Goal: Task Accomplishment & Management: Complete application form

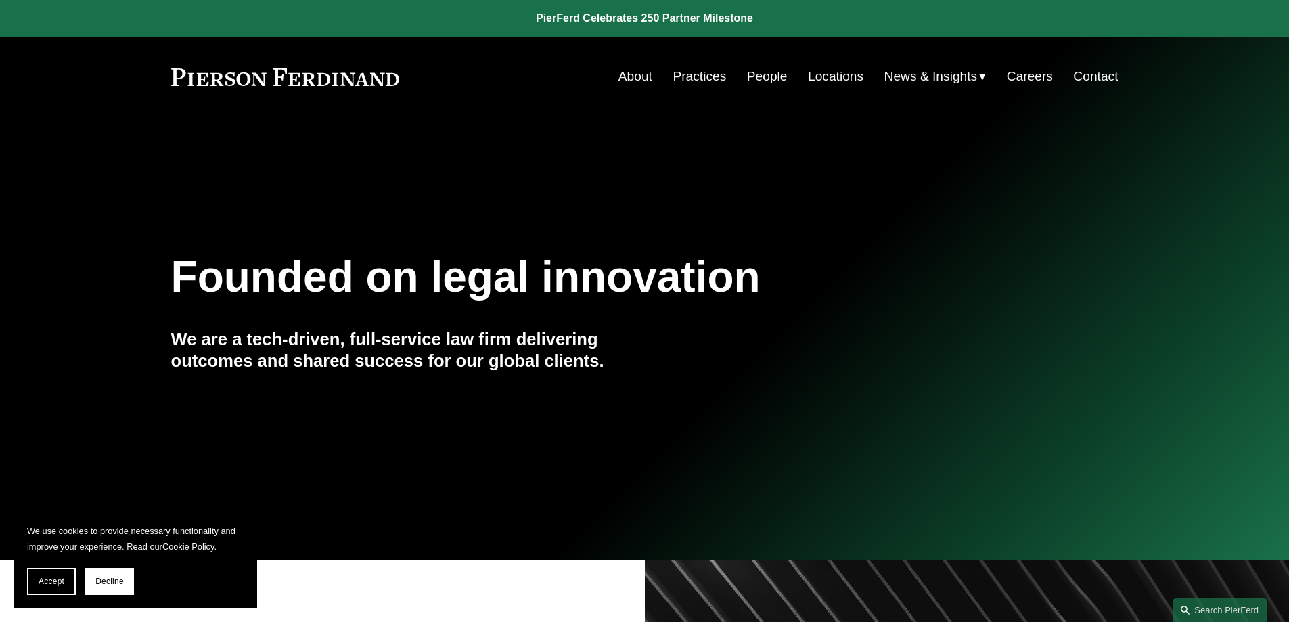
click at [708, 79] on link "Practices" at bounding box center [699, 77] width 53 height 26
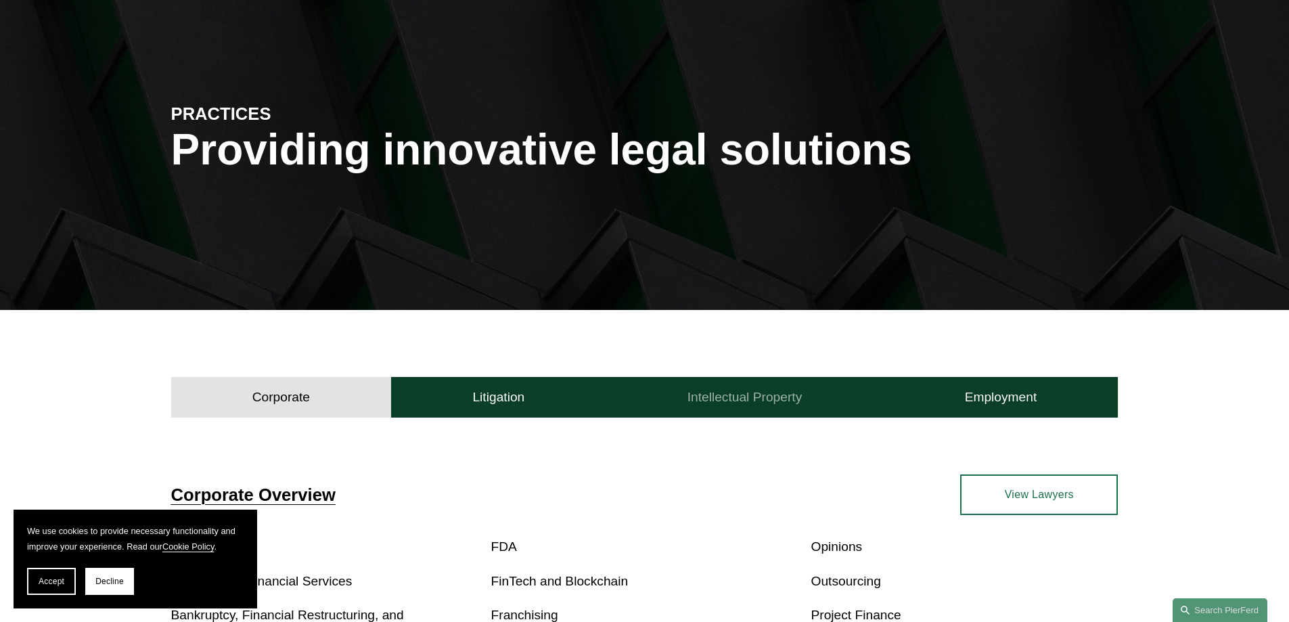
scroll to position [271, 0]
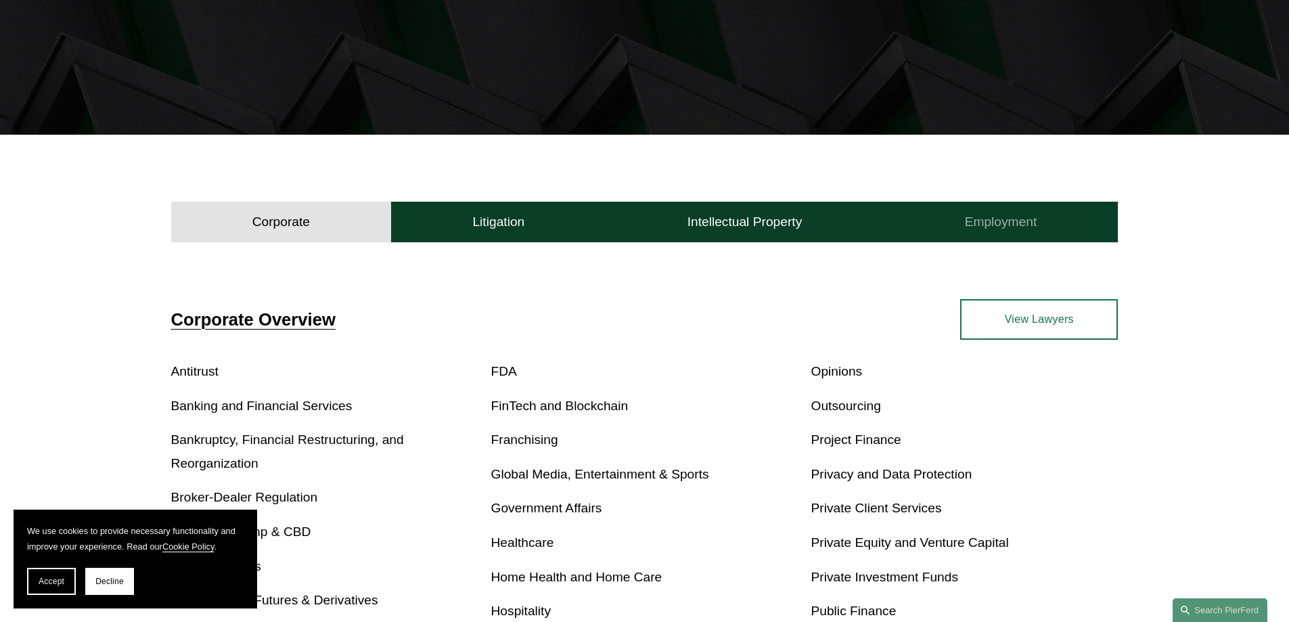
click at [993, 224] on h4 "Employment" at bounding box center [1001, 222] width 72 height 16
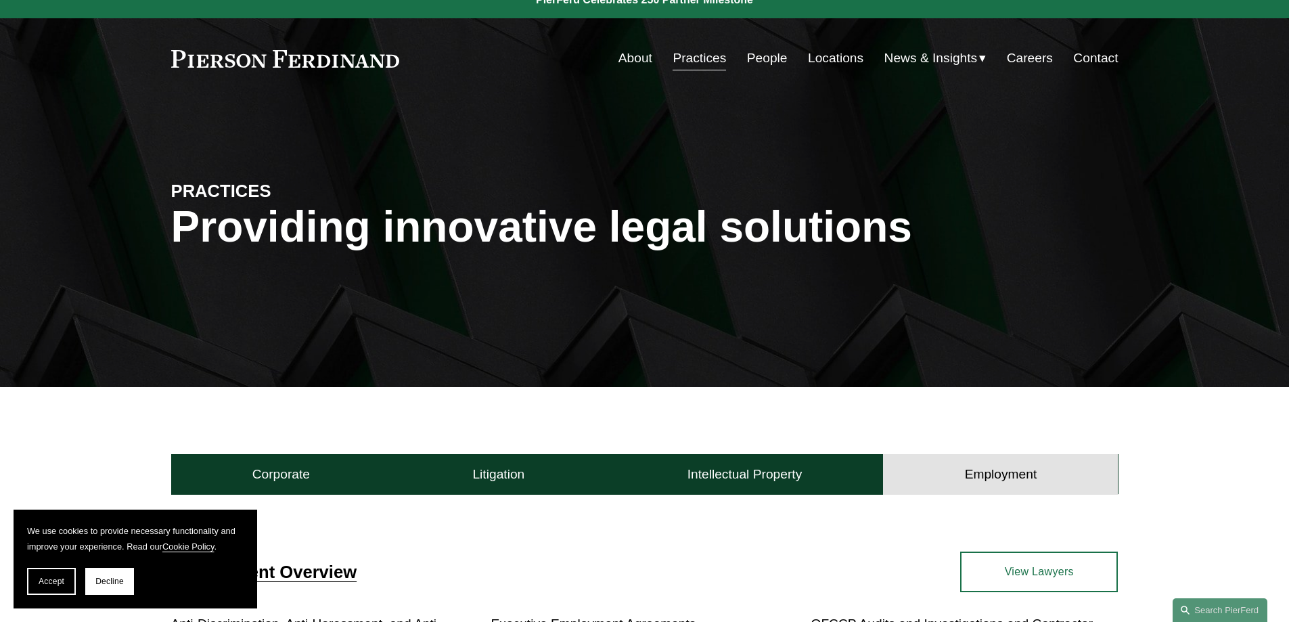
scroll to position [0, 0]
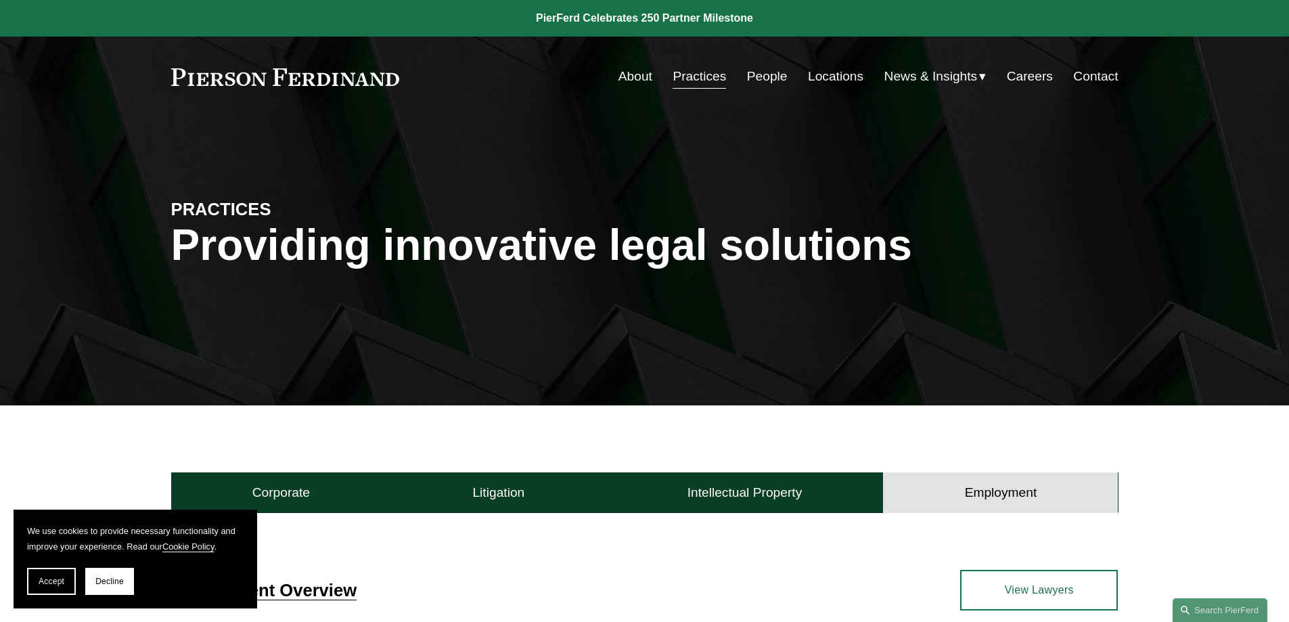
click at [1037, 80] on link "Careers" at bounding box center [1030, 77] width 46 height 26
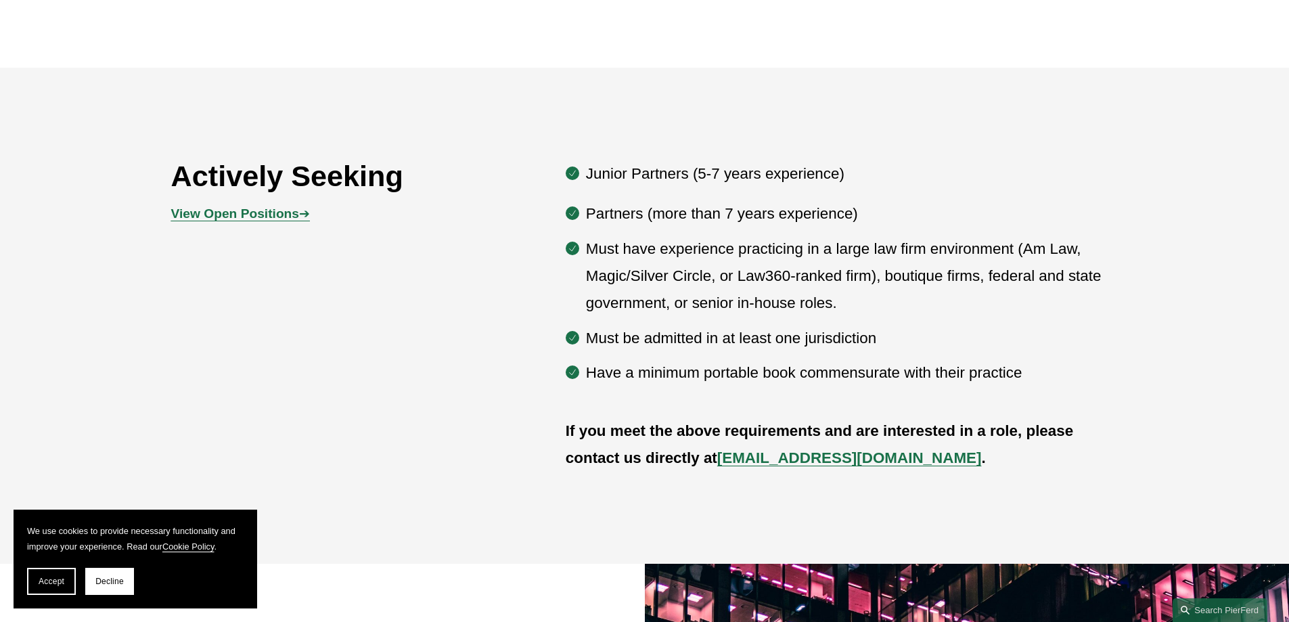
scroll to position [744, 0]
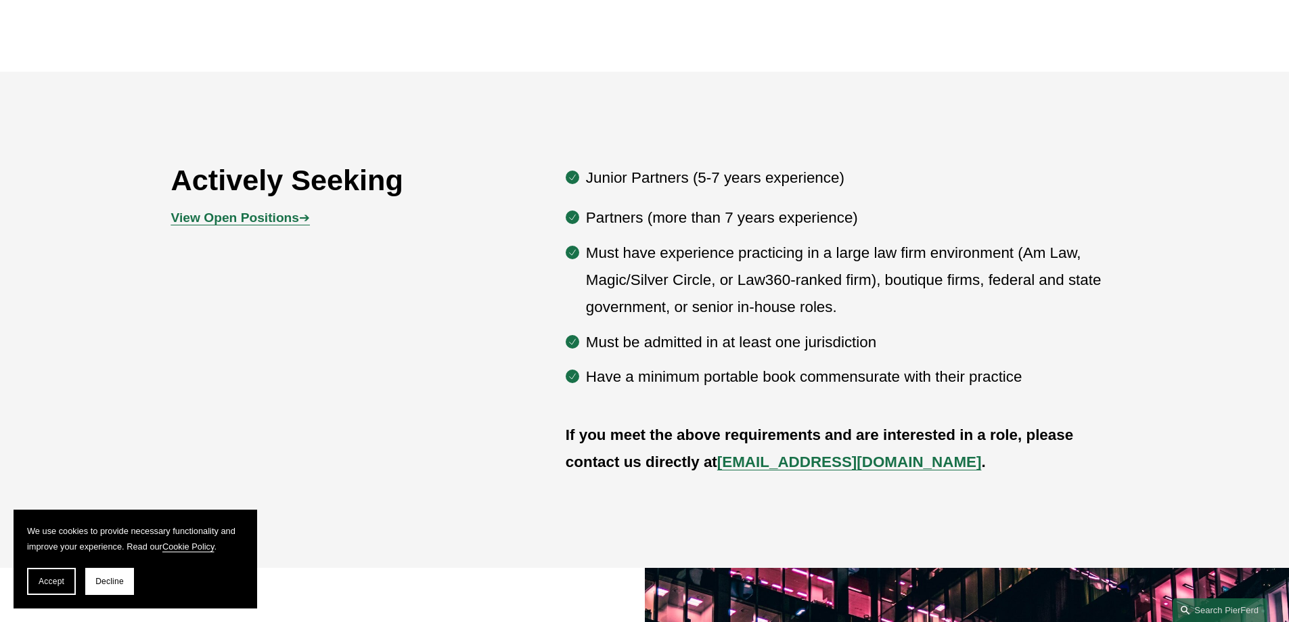
click at [276, 220] on strong "View Open Positions" at bounding box center [235, 217] width 128 height 14
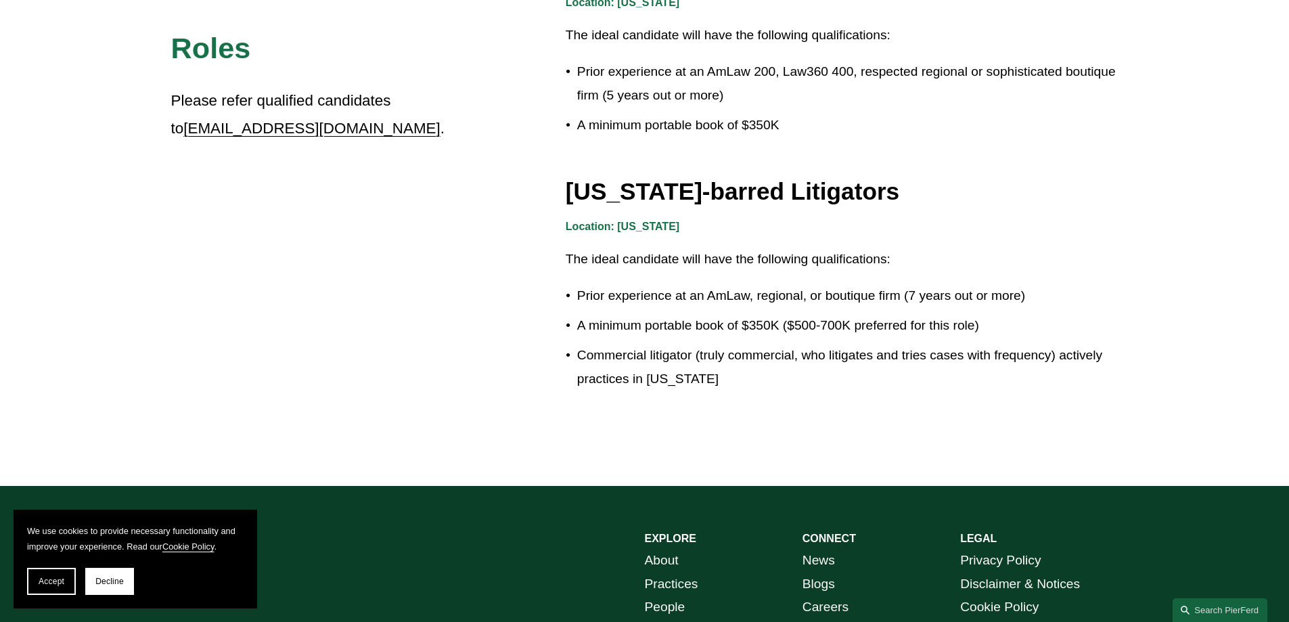
scroll to position [2368, 0]
